Goal: Information Seeking & Learning: Learn about a topic

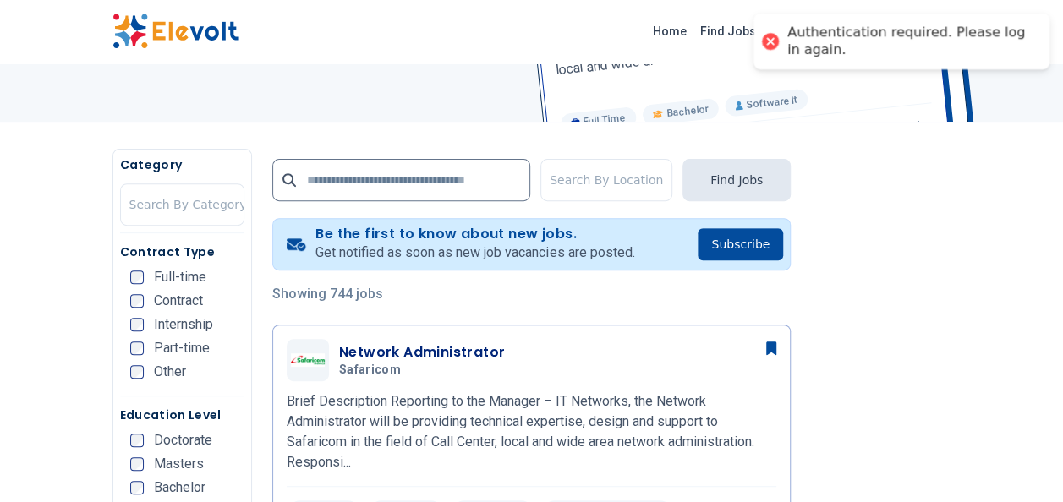
scroll to position [240, 0]
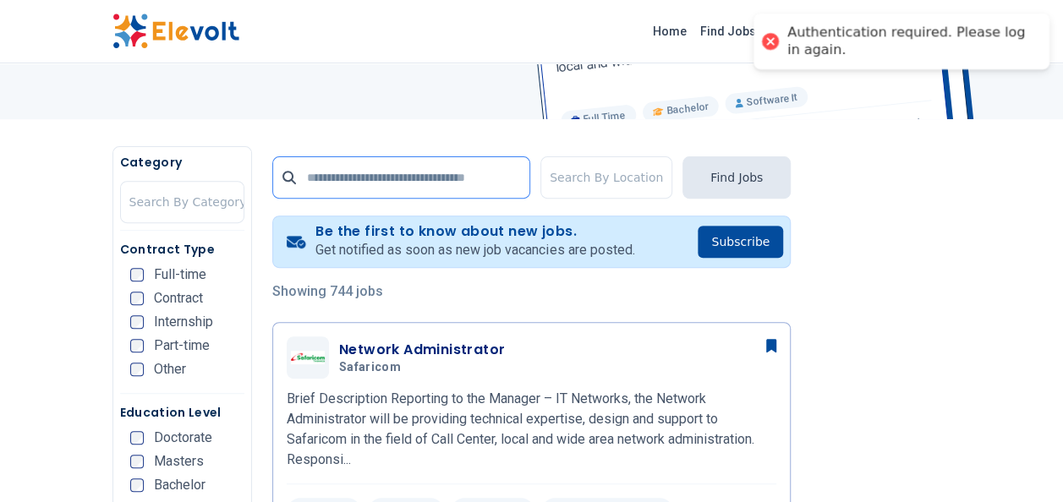
click at [321, 182] on input "text" at bounding box center [401, 177] width 258 height 42
type input "*****"
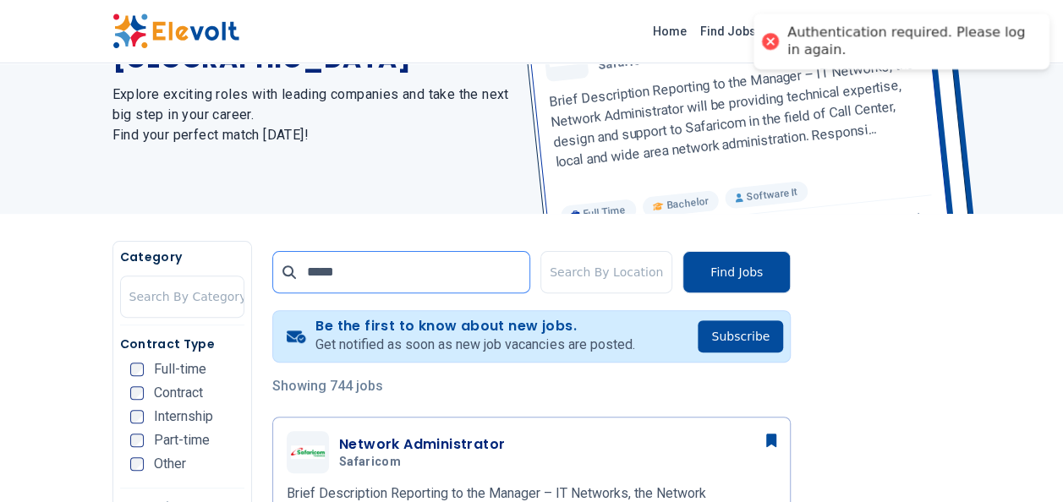
scroll to position [0, 0]
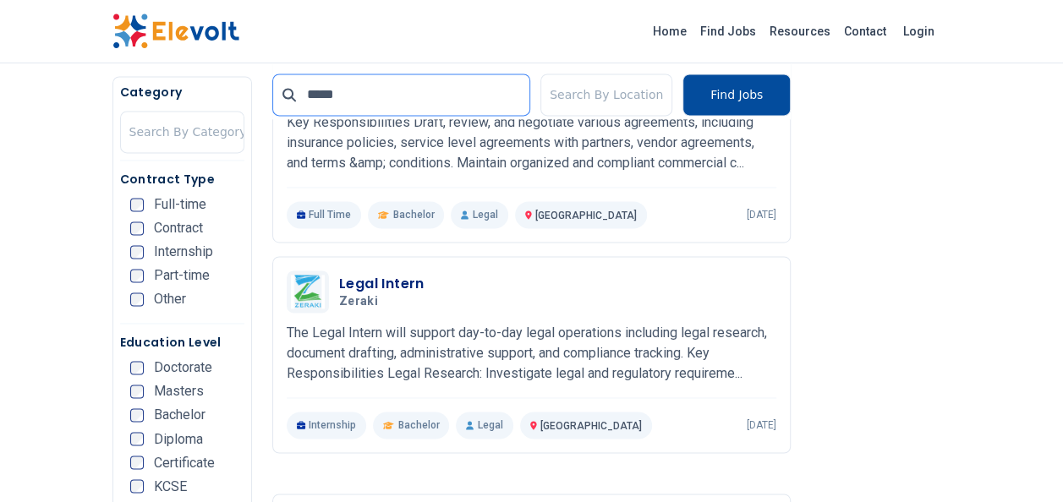
scroll to position [1157, 0]
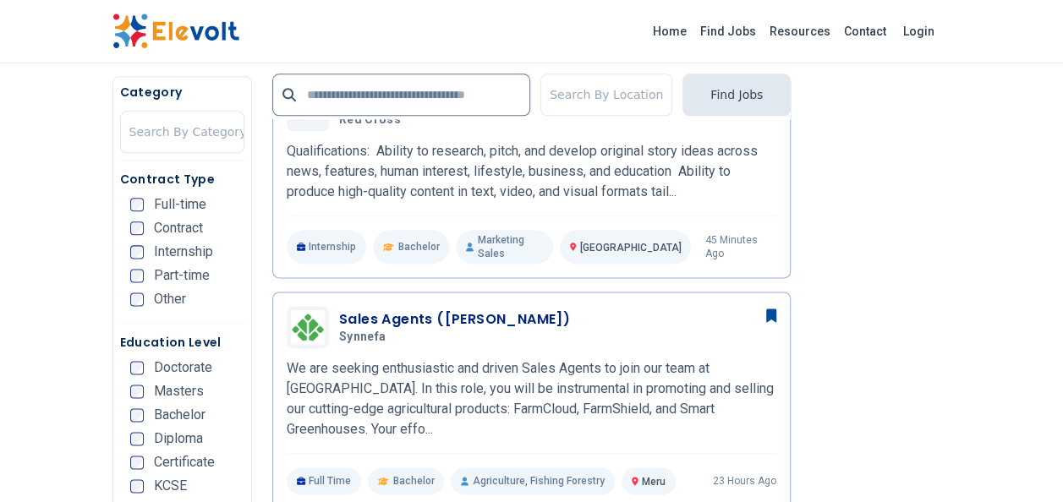
scroll to position [963, 0]
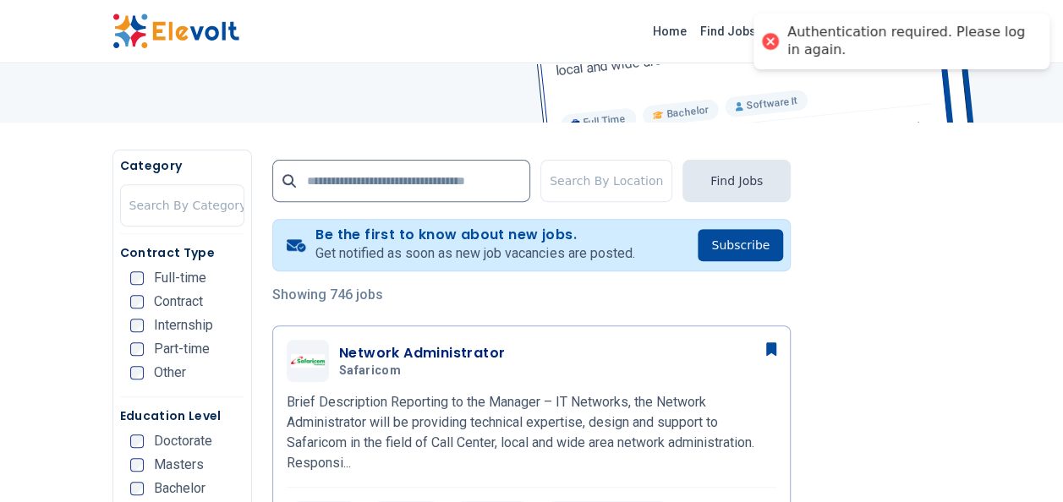
scroll to position [238, 0]
click at [326, 184] on input "text" at bounding box center [401, 180] width 258 height 42
type input "*****"
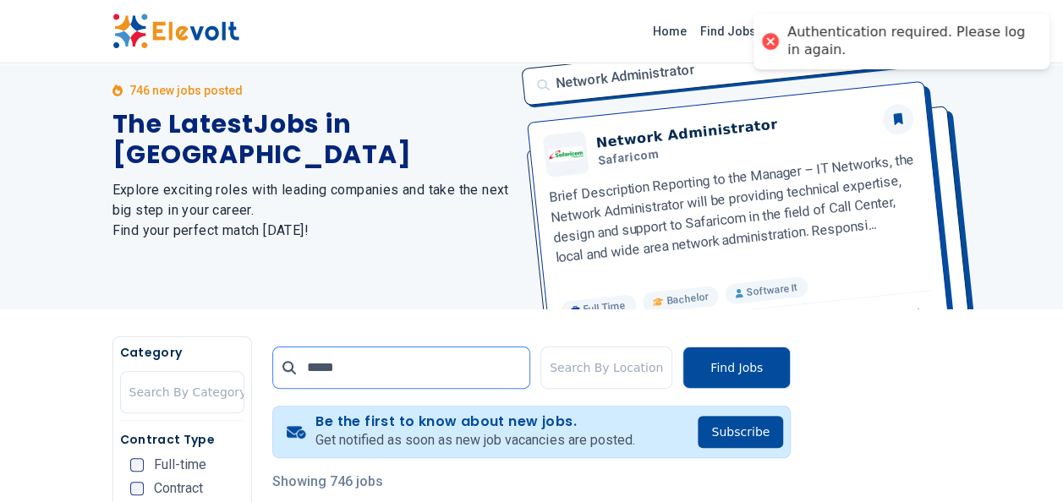
scroll to position [0, 0]
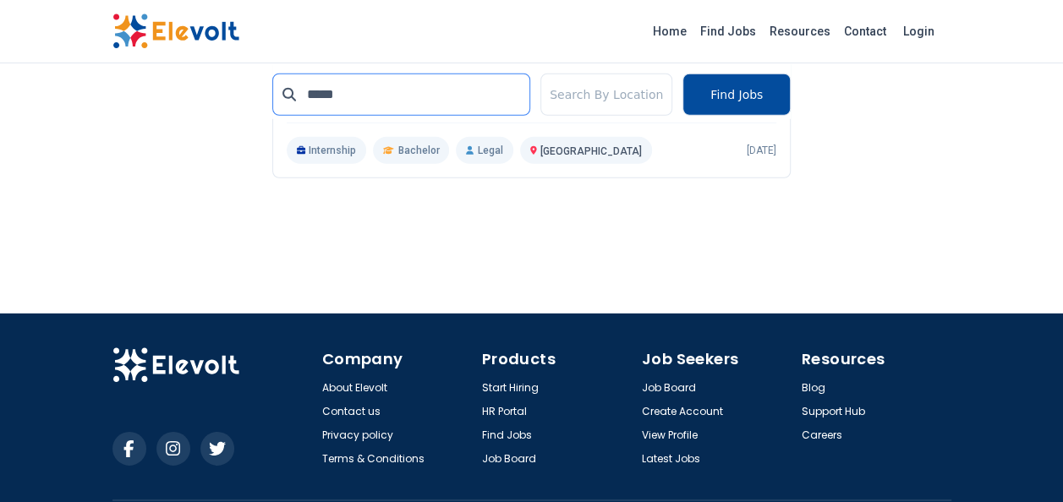
scroll to position [2366, 0]
